Goal: Transaction & Acquisition: Purchase product/service

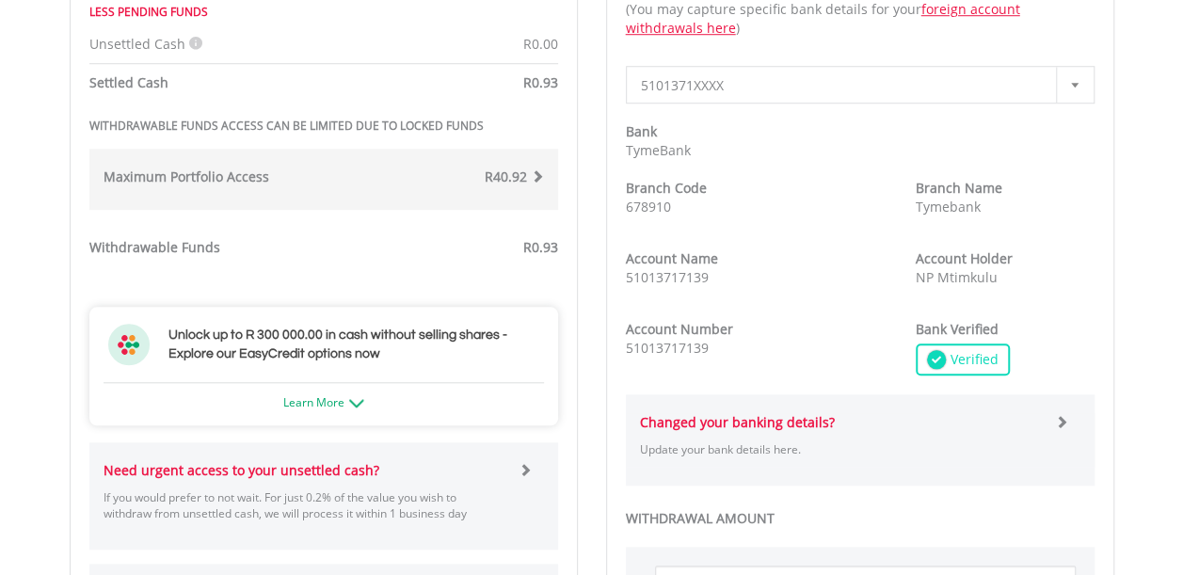
scroll to position [722, 0]
click at [498, 157] on div "Maximum Portfolio Access R40.92 If your Total Portfolio Value, including all of…" at bounding box center [323, 178] width 469 height 61
click at [538, 185] on div "R40.92" at bounding box center [441, 179] width 234 height 24
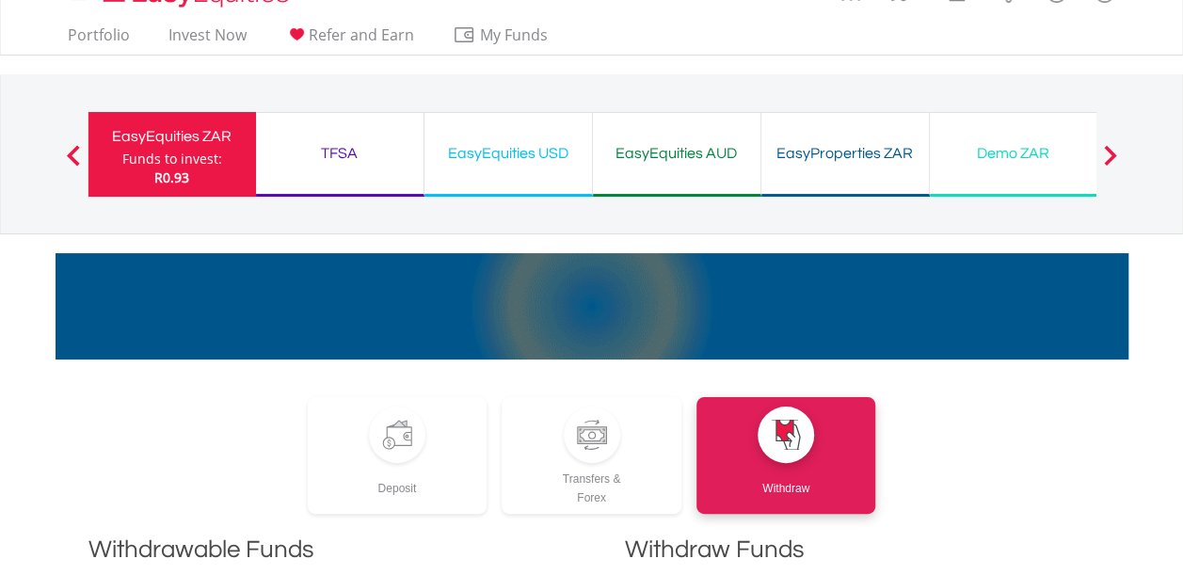
scroll to position [0, 0]
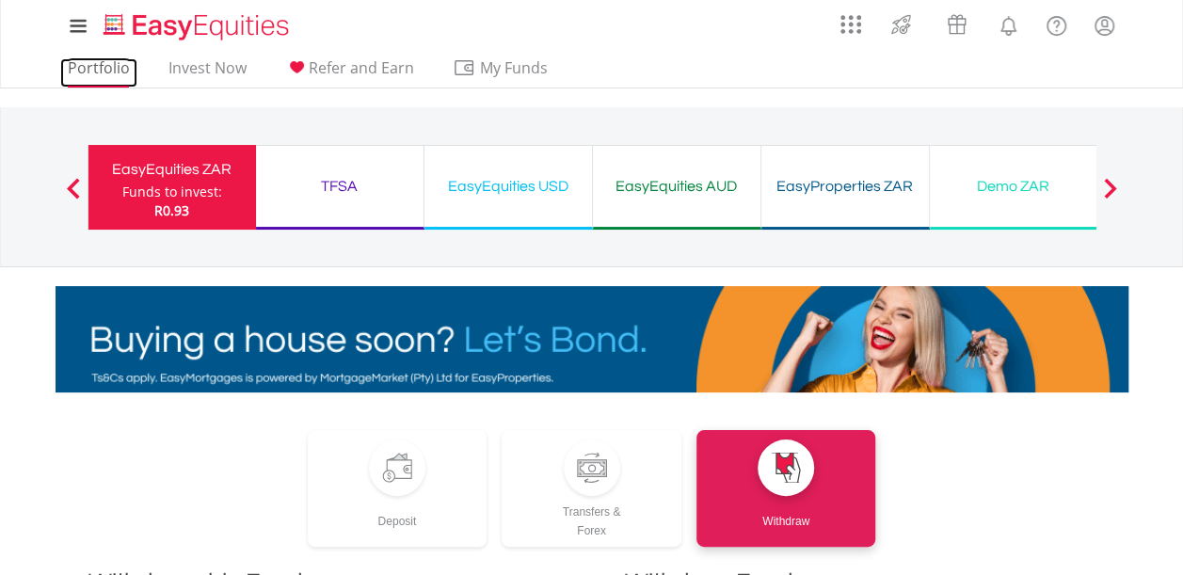
click at [73, 72] on link "Portfolio" at bounding box center [98, 72] width 77 height 29
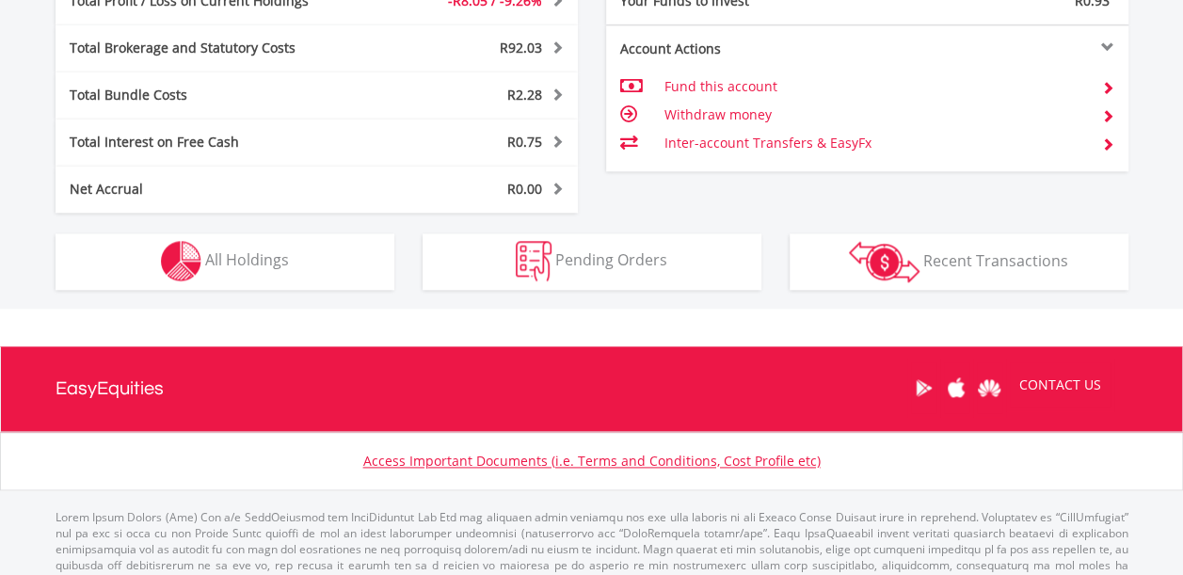
scroll to position [1052, 0]
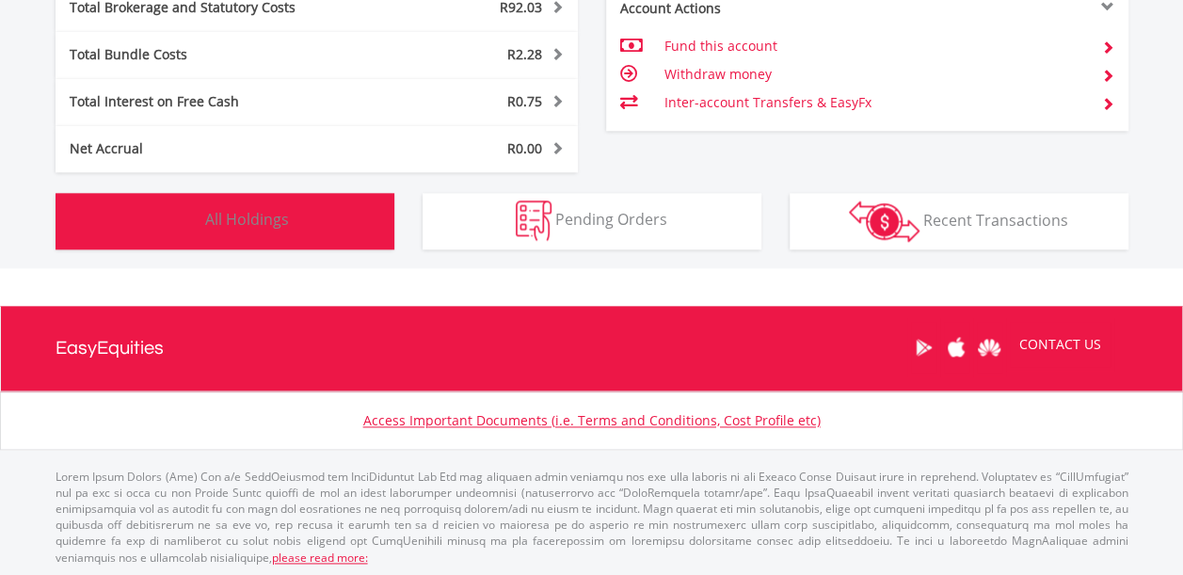
click at [327, 233] on button "Holdings All Holdings" at bounding box center [225, 221] width 339 height 56
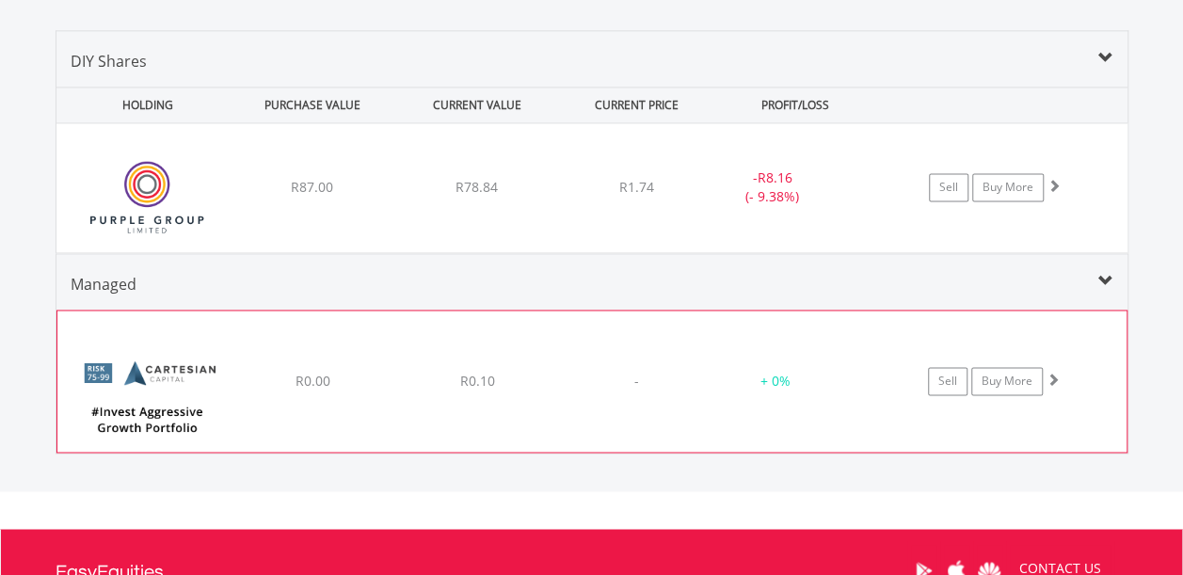
scroll to position [1327, 0]
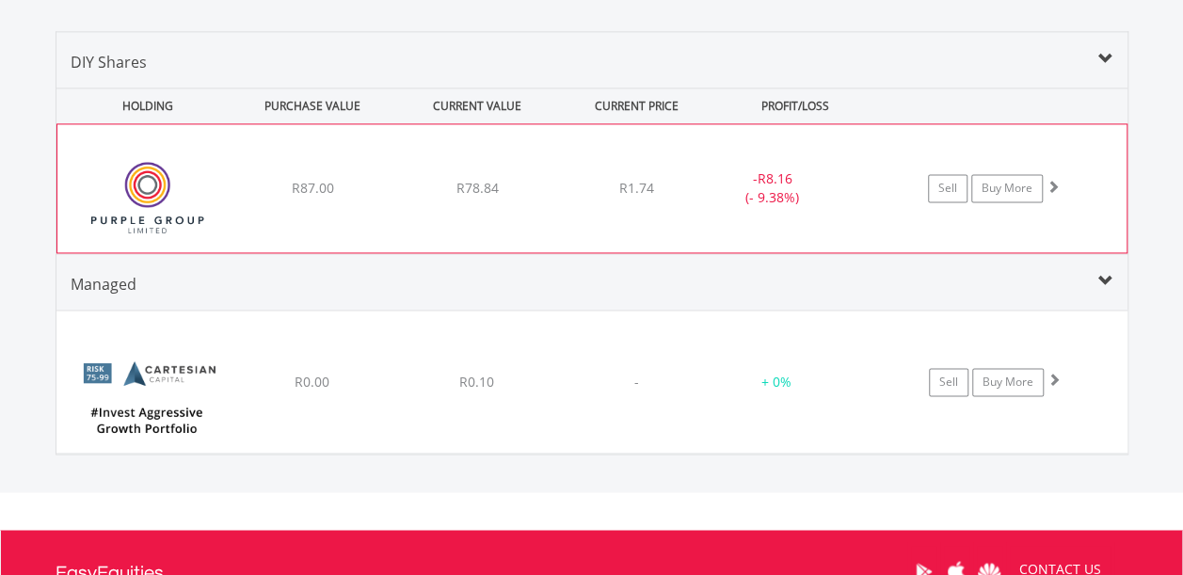
click at [537, 250] on div "﻿ Purple Group Limited R87.00 R78.84 R1.74 - R8.16 (- 9.38%) Sell Buy More" at bounding box center [591, 188] width 1069 height 128
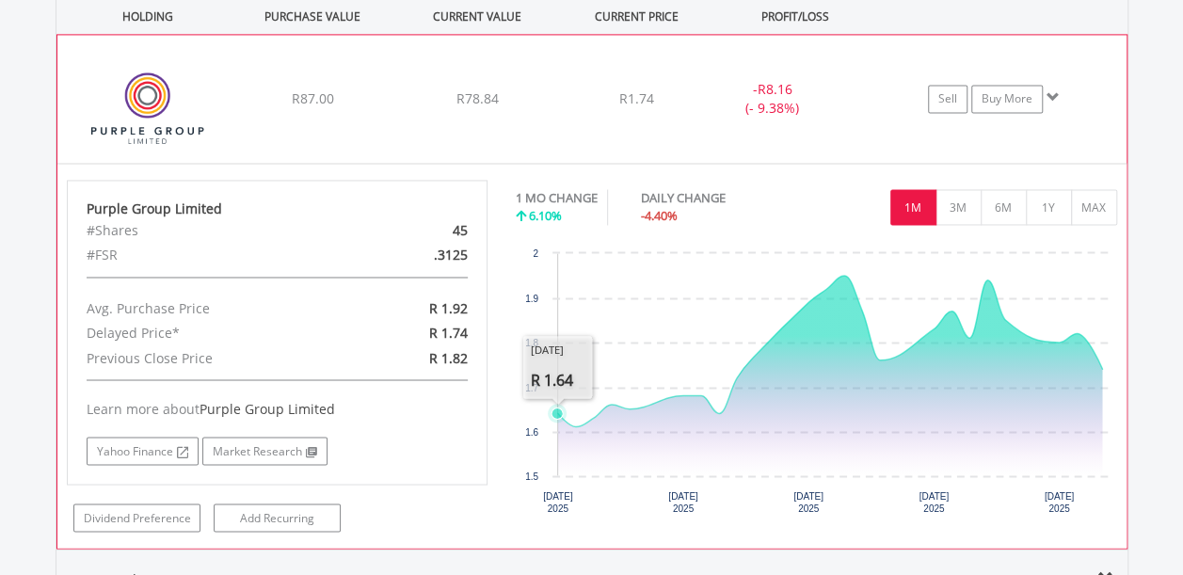
scroll to position [1410, 0]
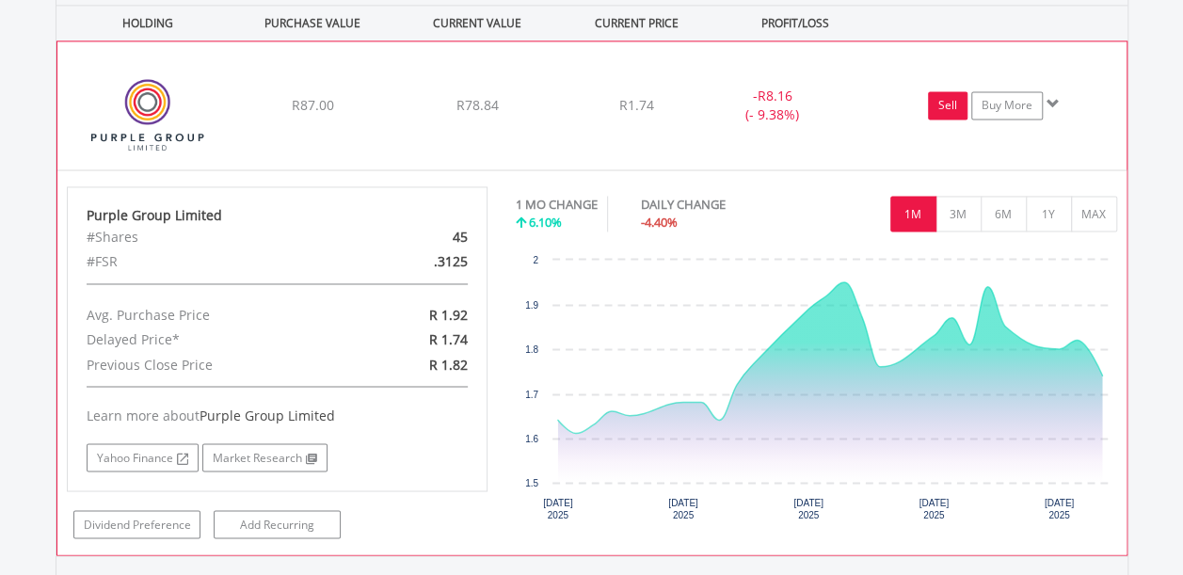
click at [940, 95] on link "Sell" at bounding box center [948, 105] width 40 height 28
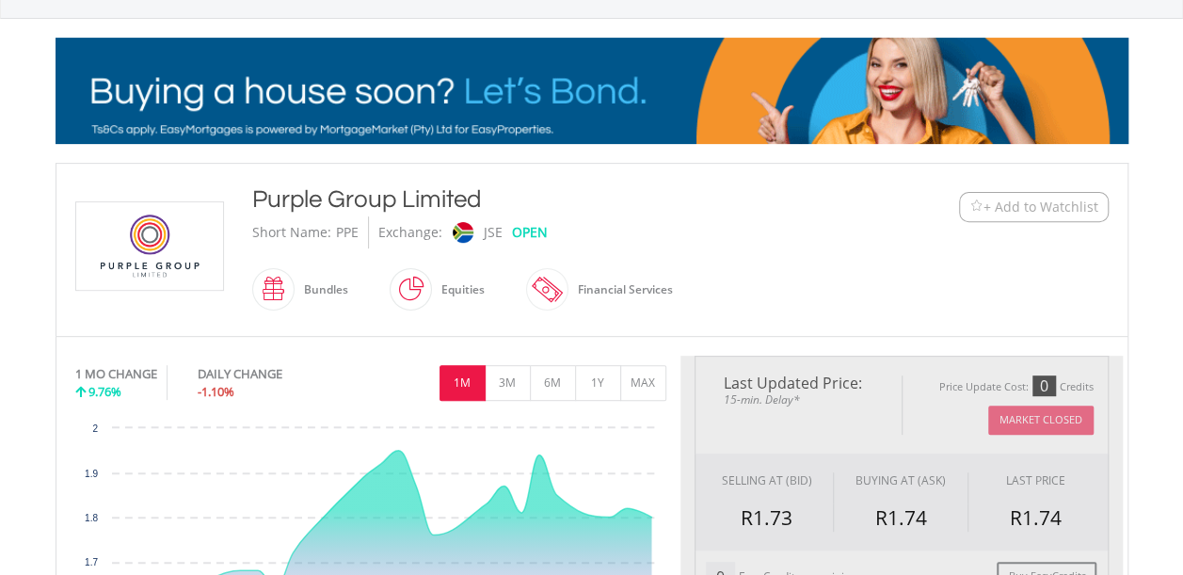
type input "*****"
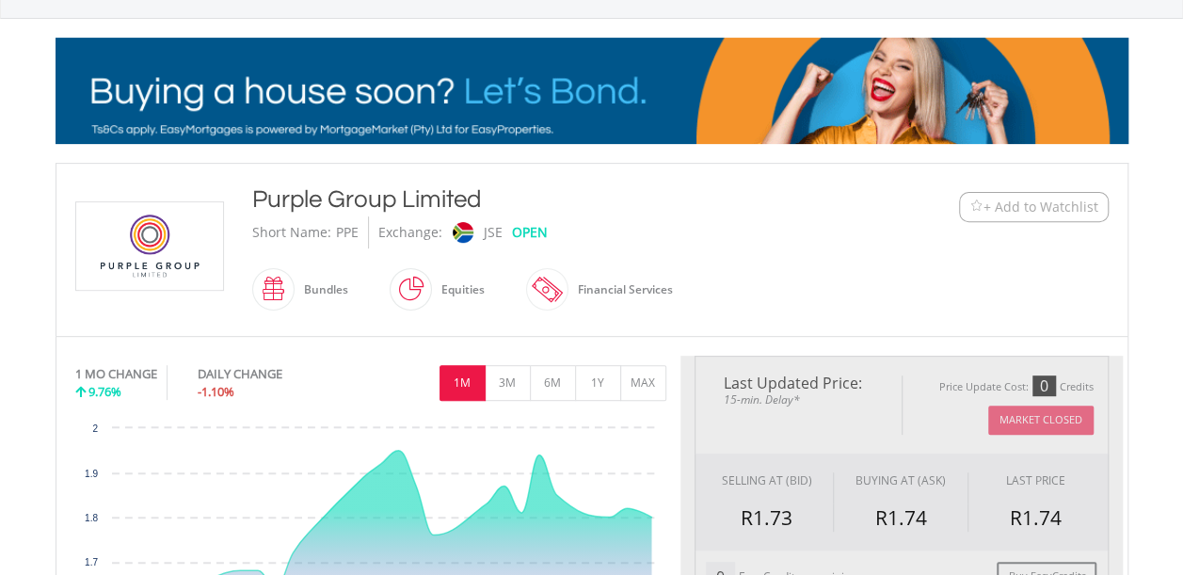
type input "******"
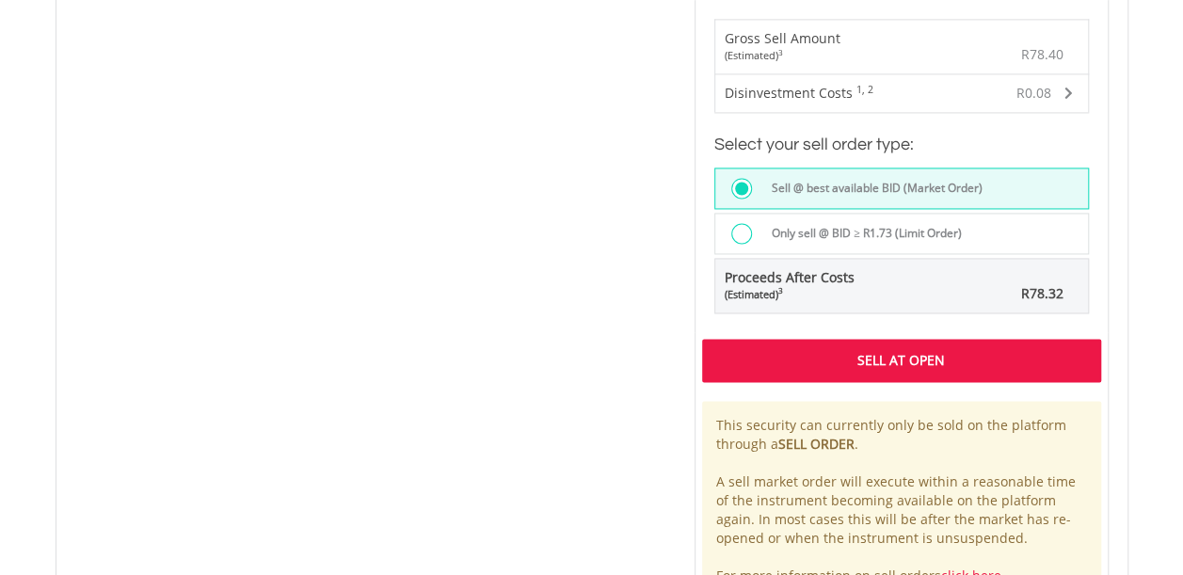
scroll to position [1372, 0]
click at [890, 536] on div "This security can currently only be sold on the platform through a SELL ORDER .…" at bounding box center [901, 499] width 399 height 198
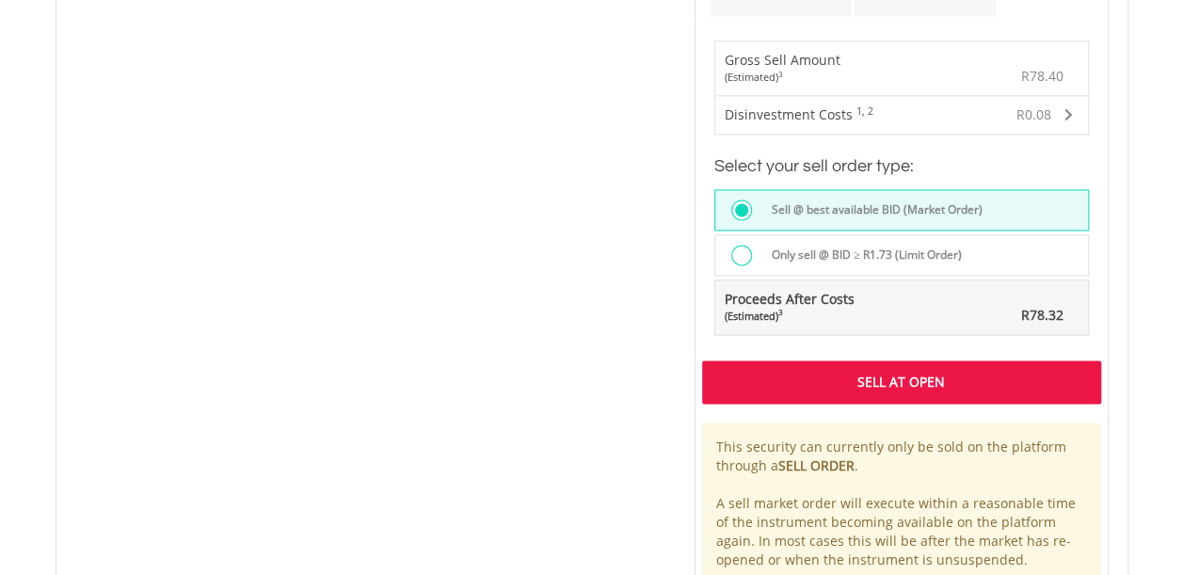
scroll to position [1354, 0]
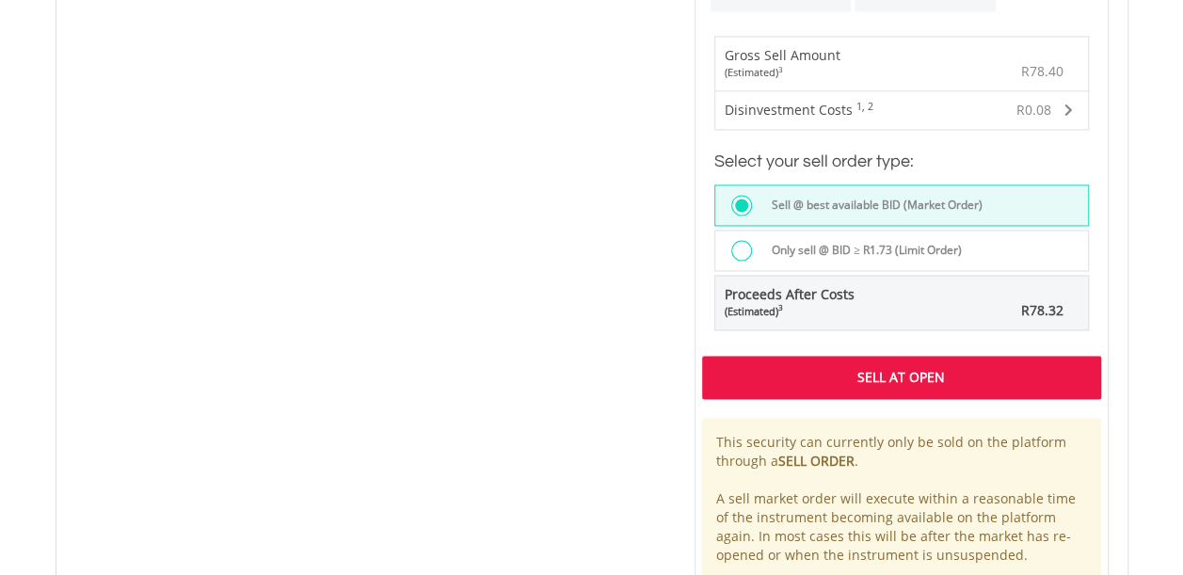
click at [889, 400] on div "Sell At Open This security can currently only be sold on the platform through a…" at bounding box center [902, 486] width 414 height 274
click at [877, 386] on div "Sell At Open" at bounding box center [901, 377] width 399 height 43
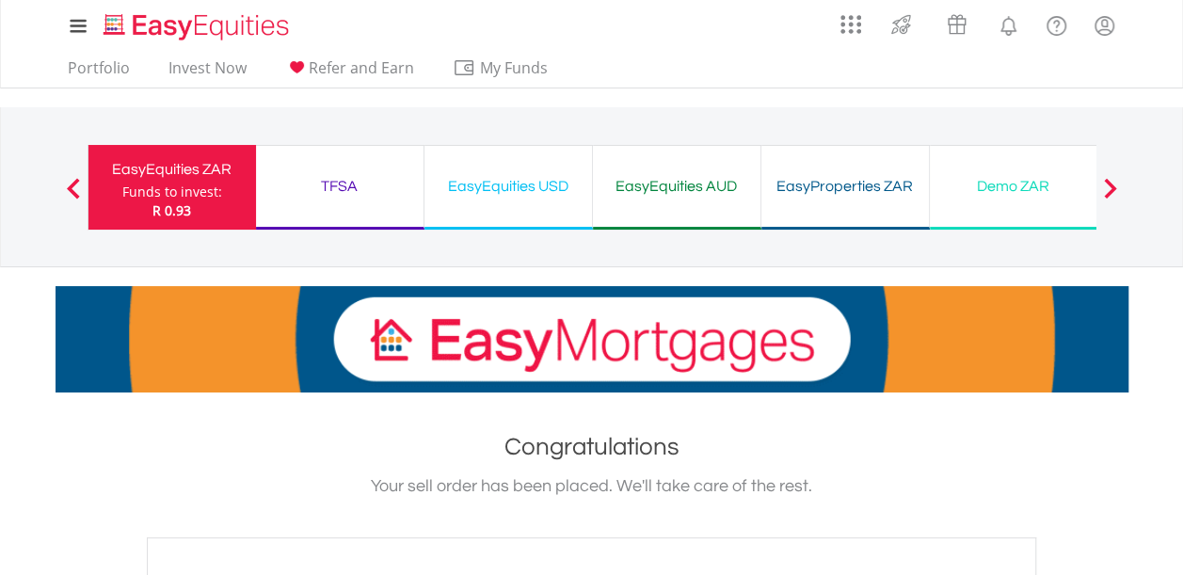
scroll to position [179, 0]
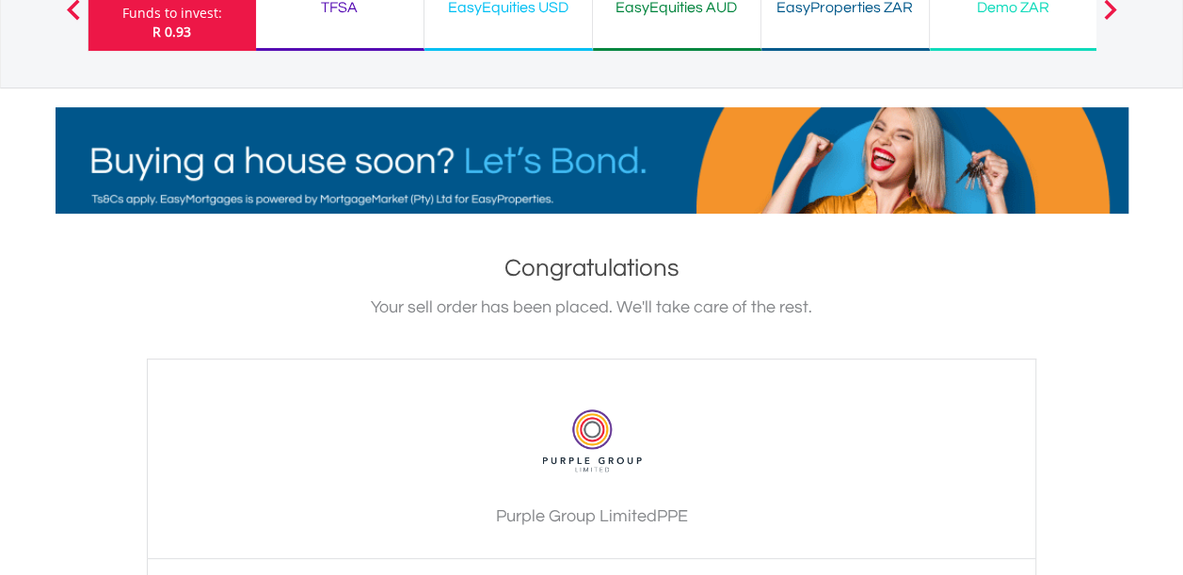
click at [241, 35] on div "EasyEquities ZAR Funds to invest: R 0.93" at bounding box center [172, 8] width 168 height 85
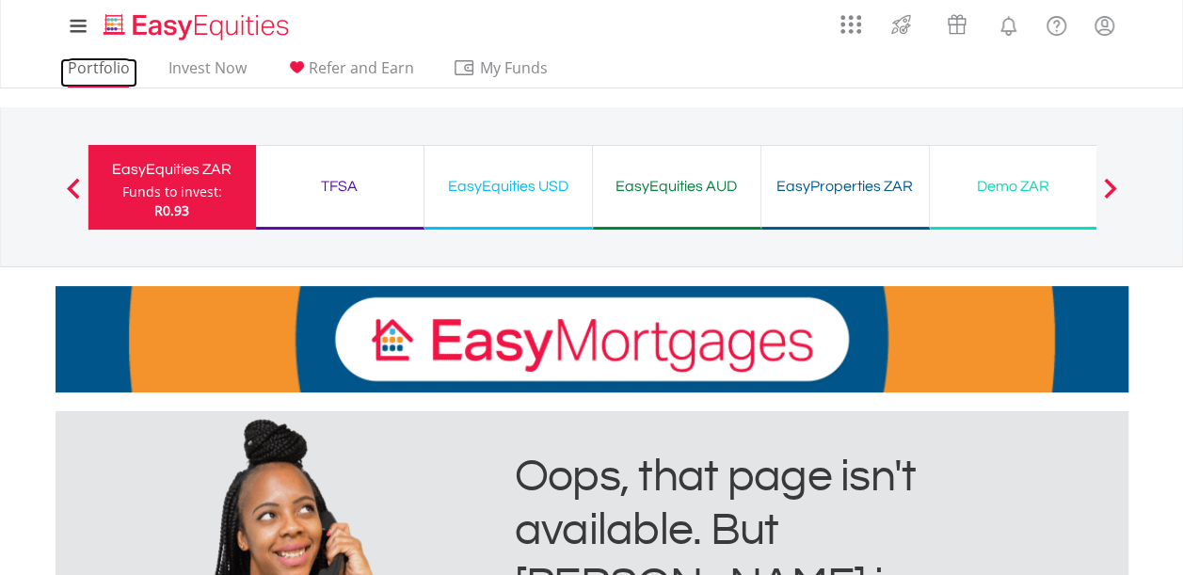
click at [104, 84] on link "Portfolio" at bounding box center [98, 72] width 77 height 29
